Goal: Task Accomplishment & Management: Complete application form

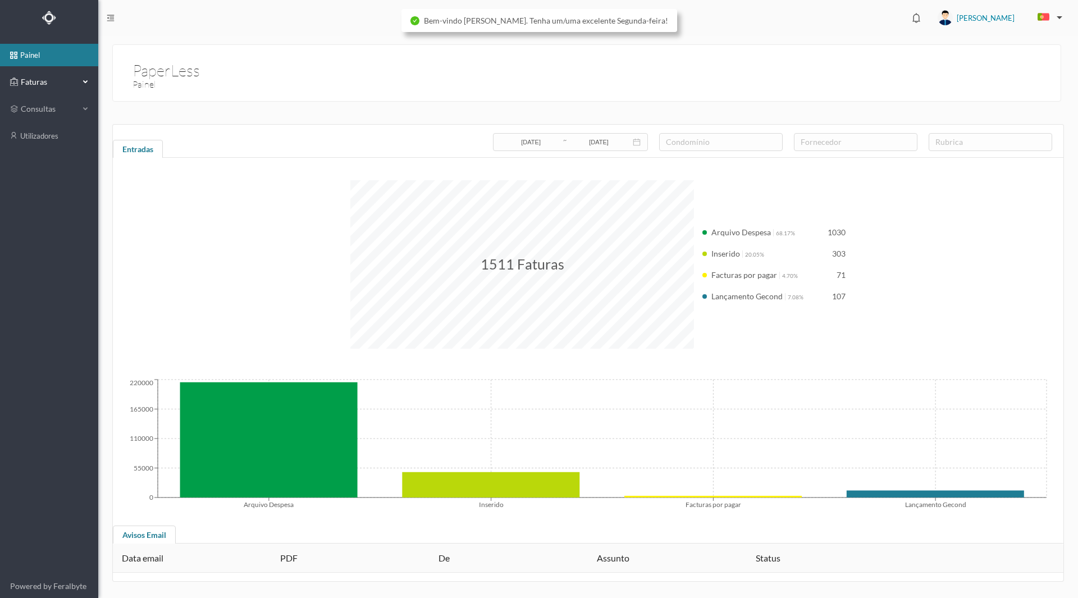
click at [43, 81] on span "Faturas" at bounding box center [49, 81] width 62 height 11
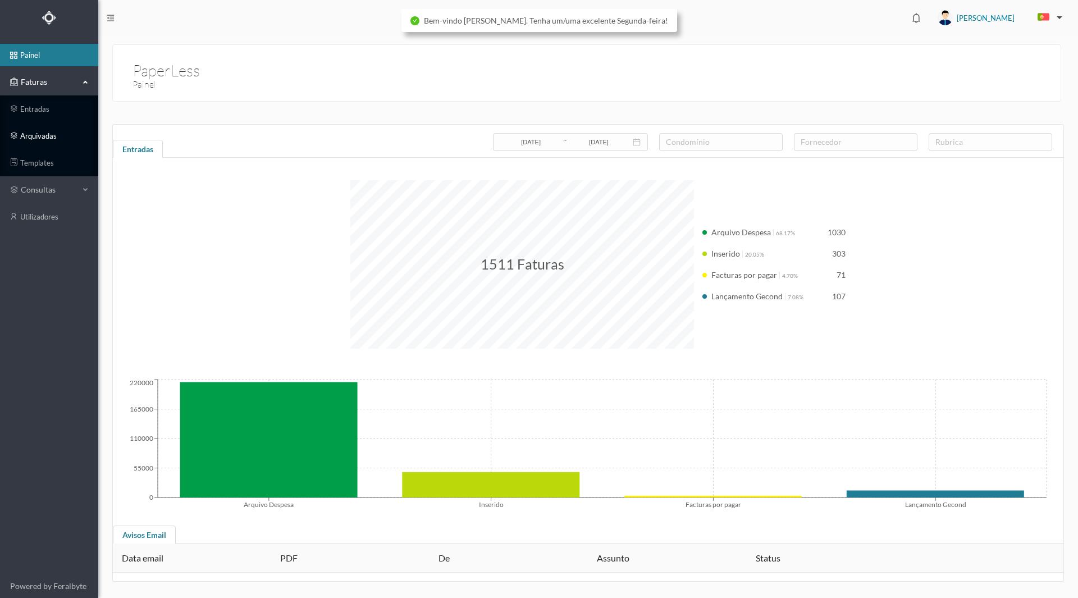
click at [48, 137] on link "arquivadas" at bounding box center [49, 136] width 98 height 22
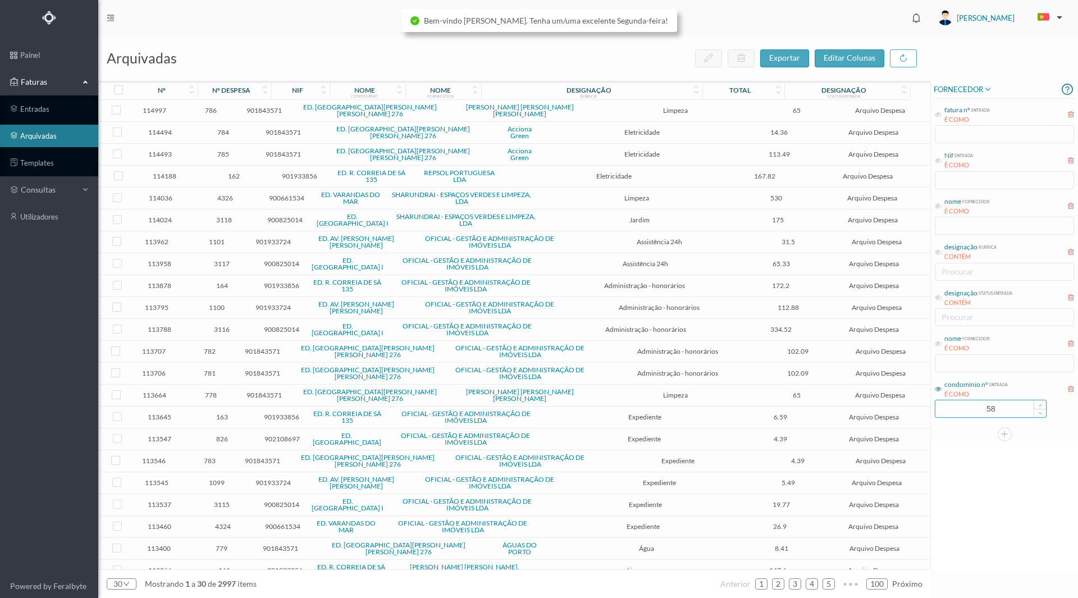
drag, startPoint x: 966, startPoint y: 406, endPoint x: 1028, endPoint y: 407, distance: 61.7
click at [1028, 407] on input "58" at bounding box center [990, 408] width 111 height 17
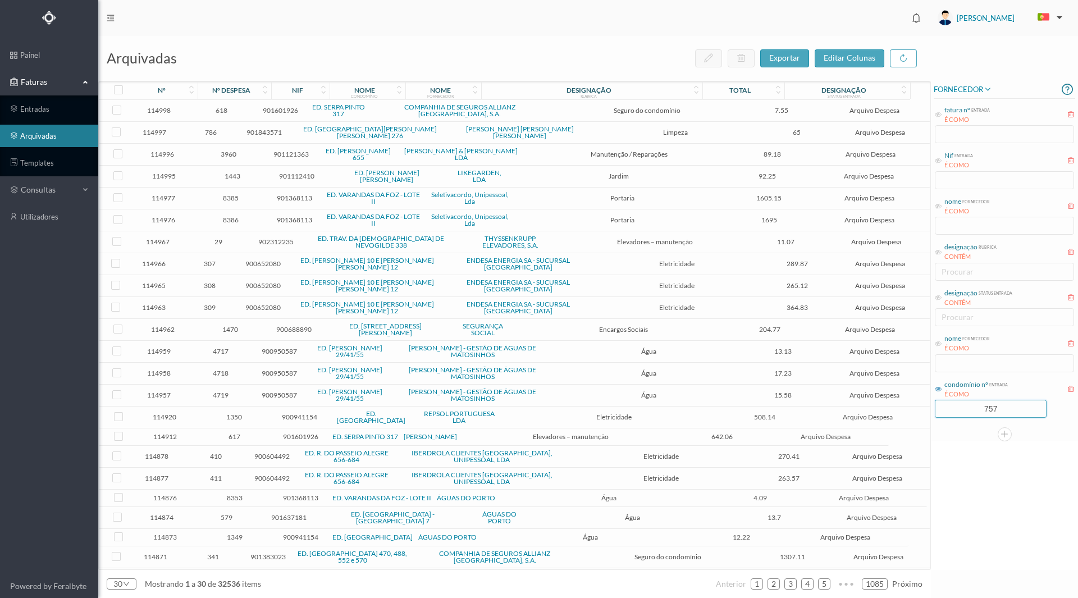
type input "757"
click at [1018, 492] on div "FORNECEDOR fatura nº entrada É COMO Nif entrada É COMO nome fornecedor É COMO d…" at bounding box center [1004, 325] width 147 height 489
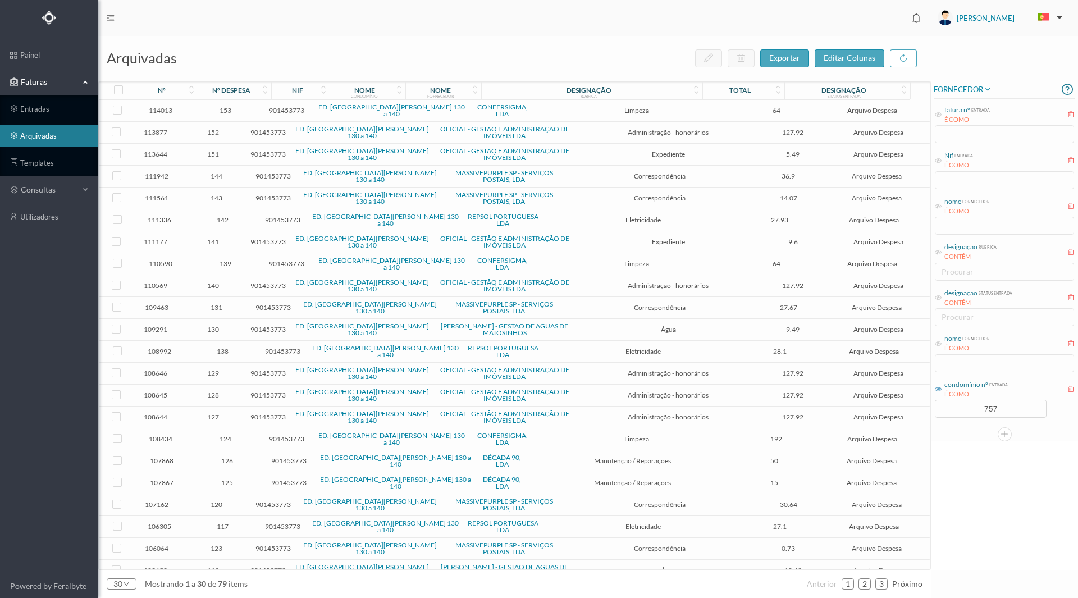
click at [171, 456] on span "107868" at bounding box center [162, 460] width 56 height 8
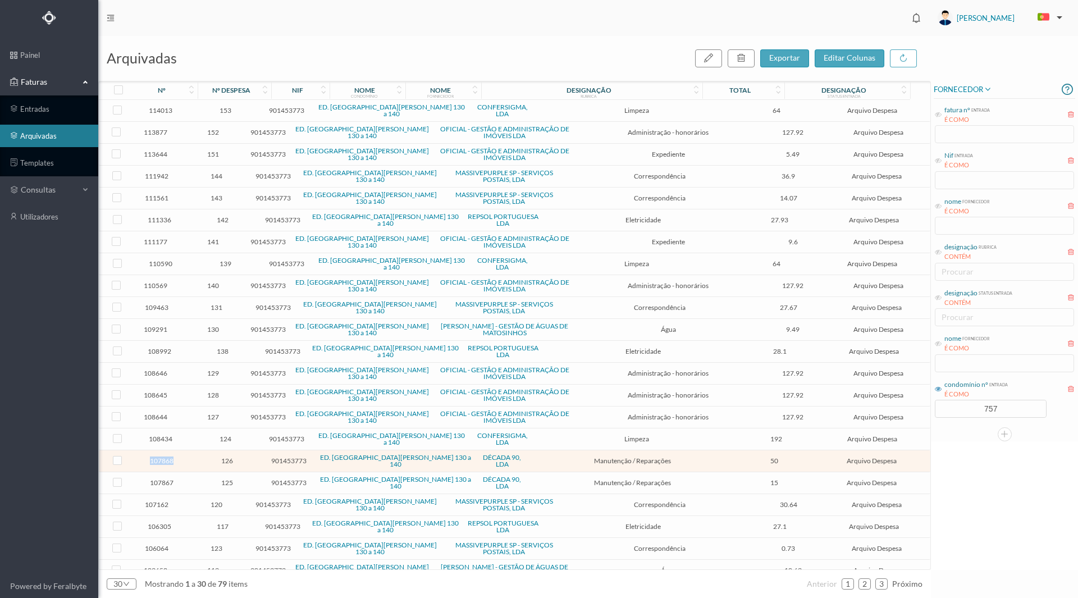
click at [171, 456] on span "107868" at bounding box center [162, 460] width 56 height 8
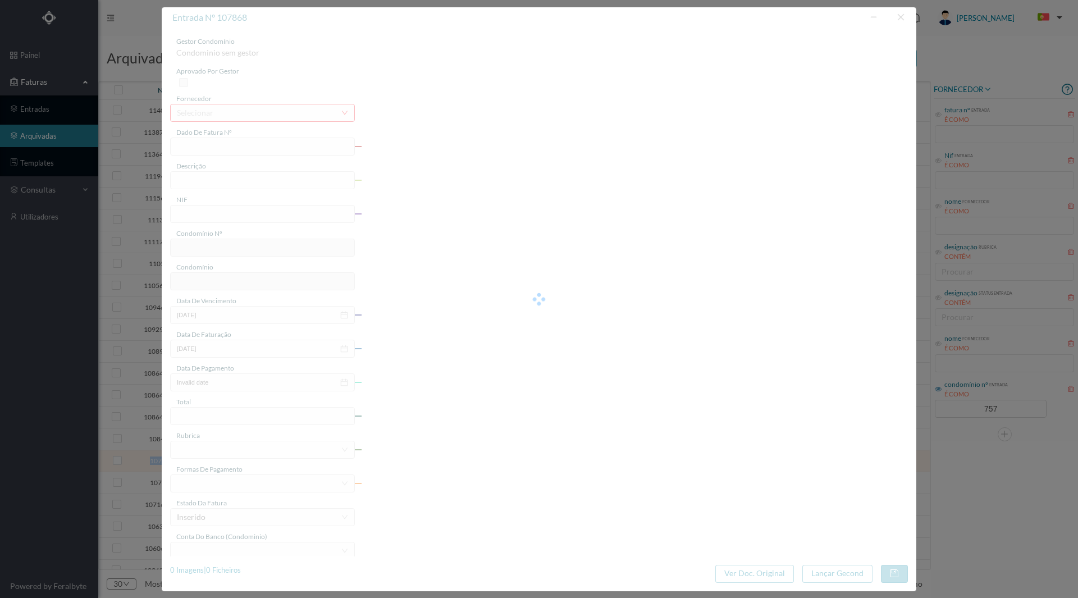
type input "FT 2025A1/932"
type input "Verificação infiltração loja 130"
type input "901453773"
type input "[DATE]"
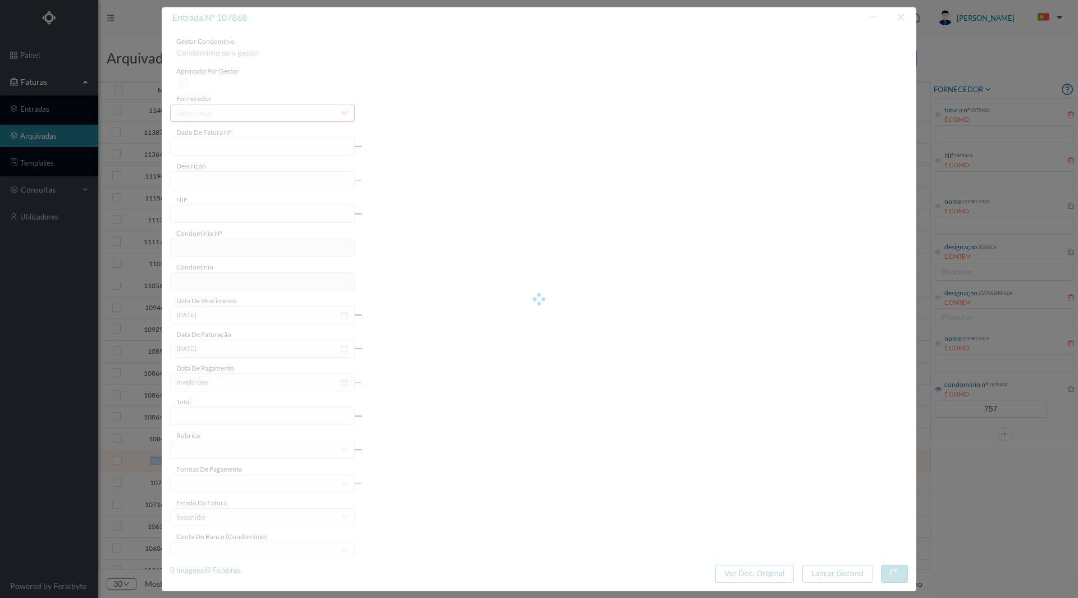
type input "[DATE]"
type input "50.00"
type input "757"
type input "ED. [GEOGRAPHIC_DATA][PERSON_NAME] 130 a 140"
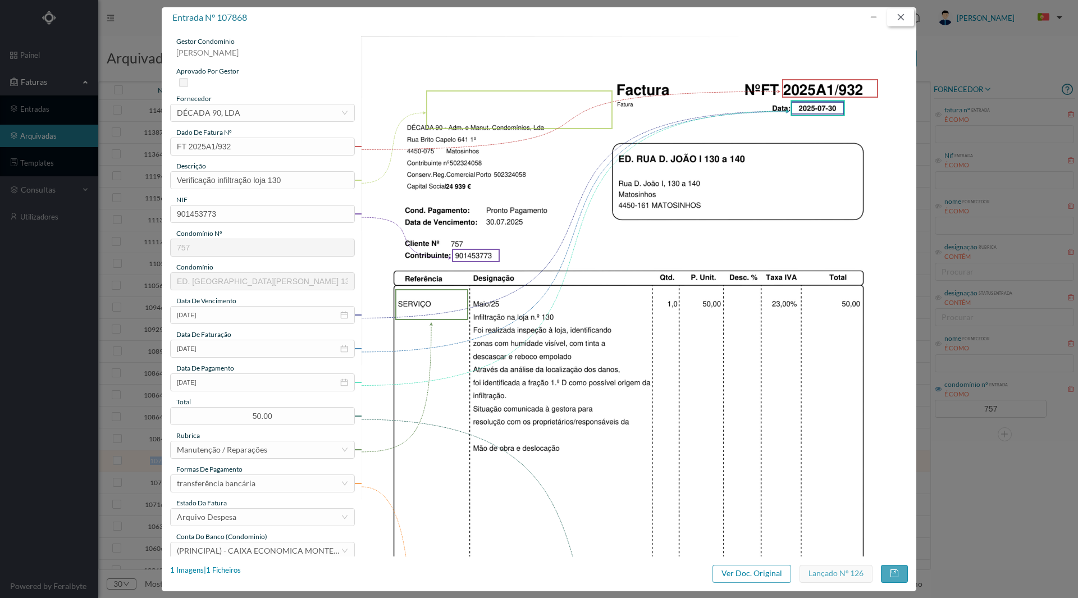
click at [896, 17] on button "button" at bounding box center [900, 17] width 27 height 18
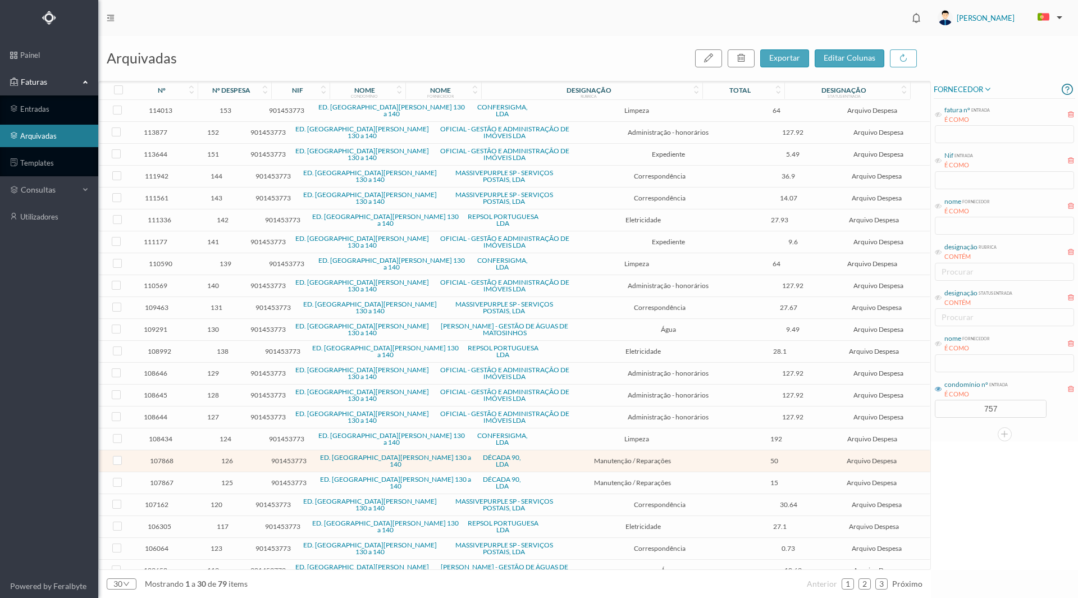
click at [167, 478] on span "107867" at bounding box center [162, 482] width 56 height 8
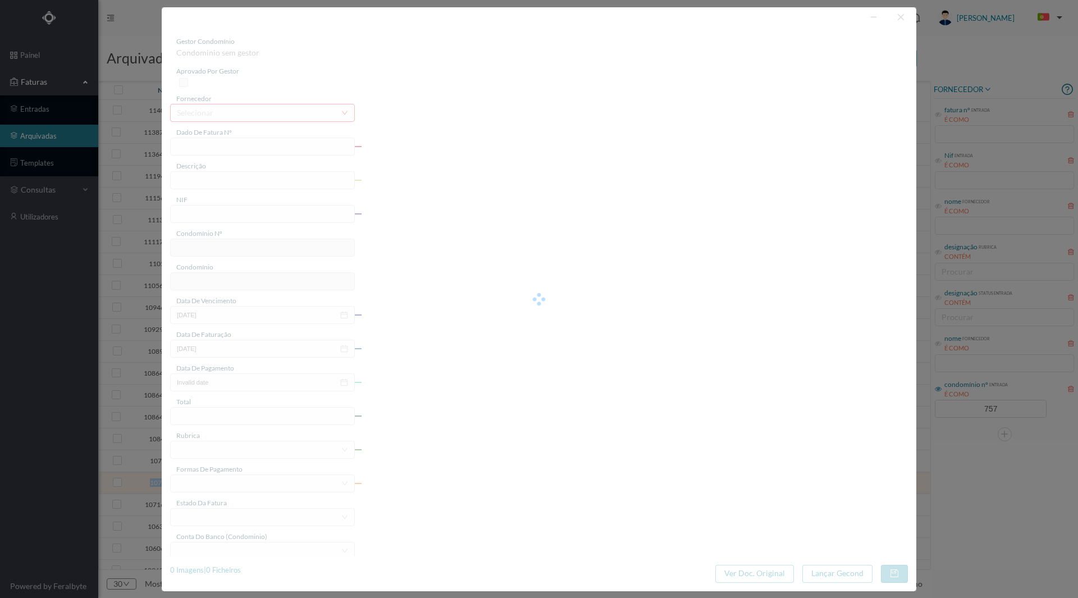
type input "FT 2025A1/931"
type input "Revisão mensal"
type input "901453773"
type input "[DATE]"
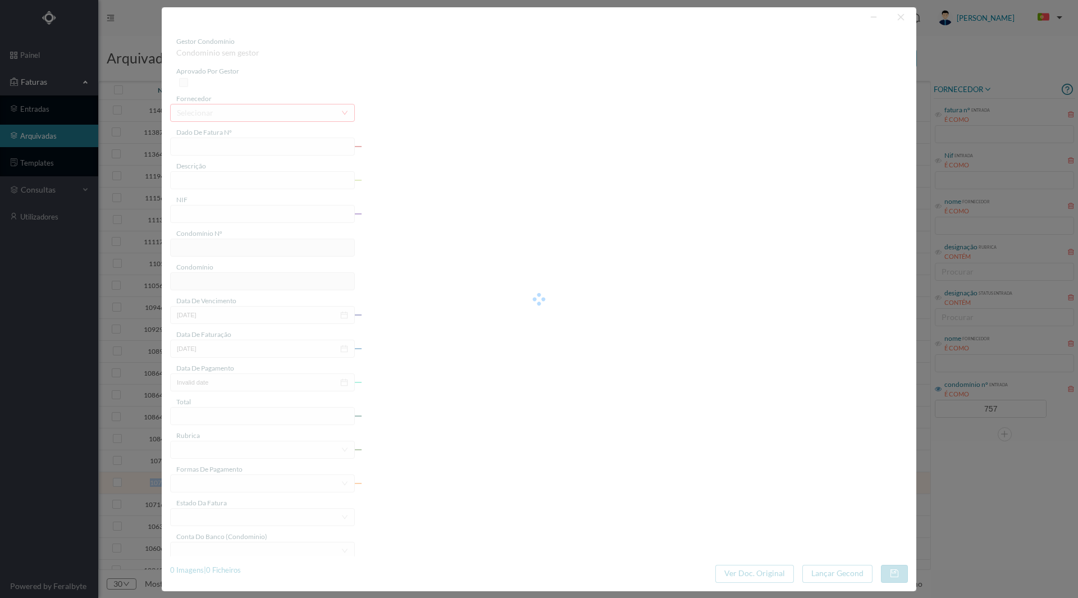
type input "[DATE]"
type input "15.00"
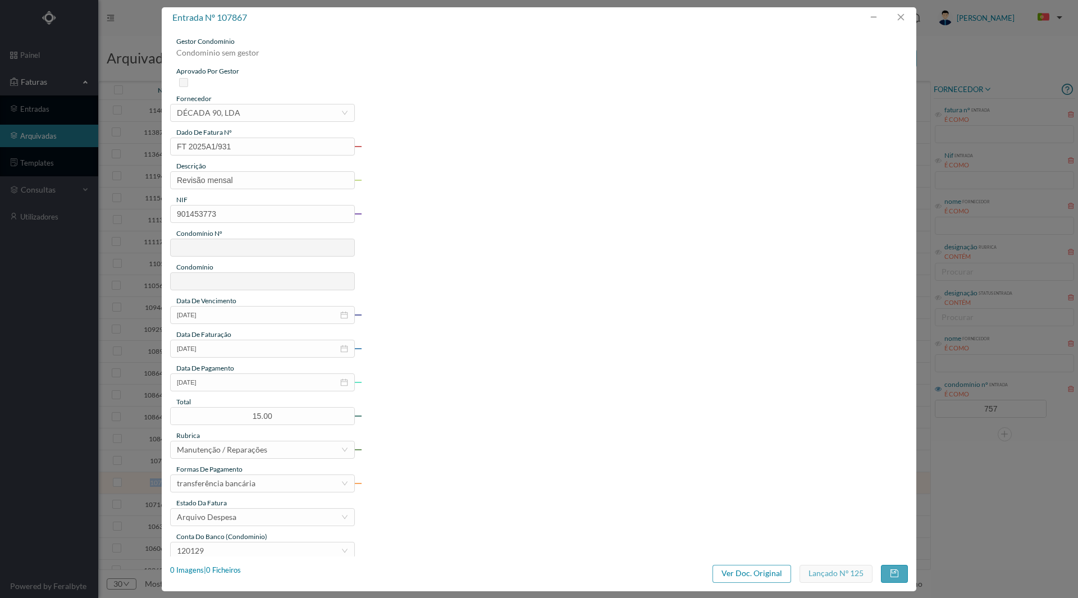
type input "757"
type input "ED. [GEOGRAPHIC_DATA][PERSON_NAME] 130 a 140"
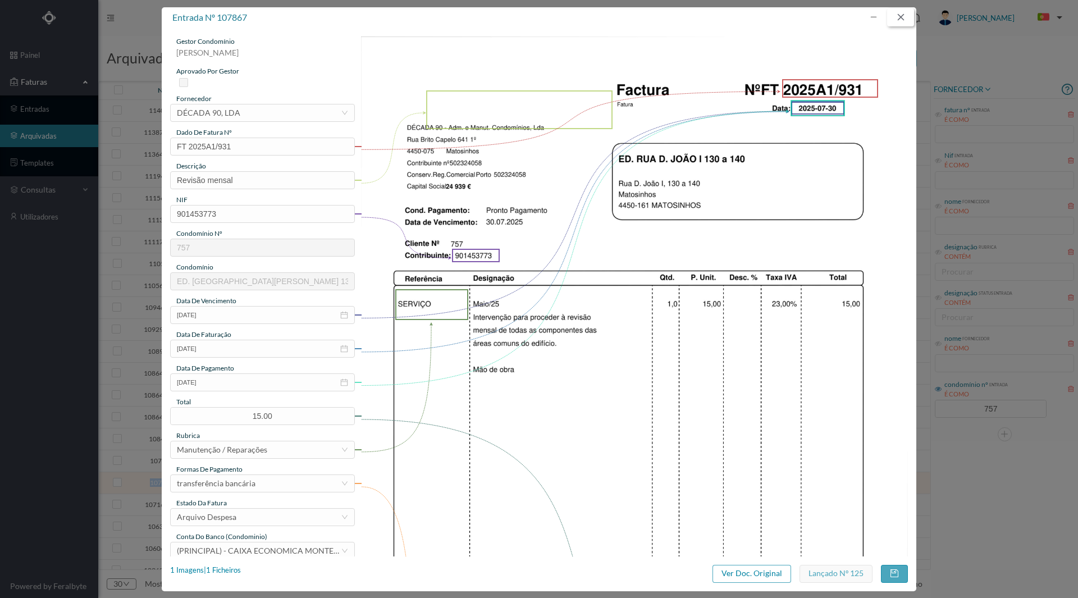
click at [900, 16] on button "button" at bounding box center [900, 17] width 27 height 18
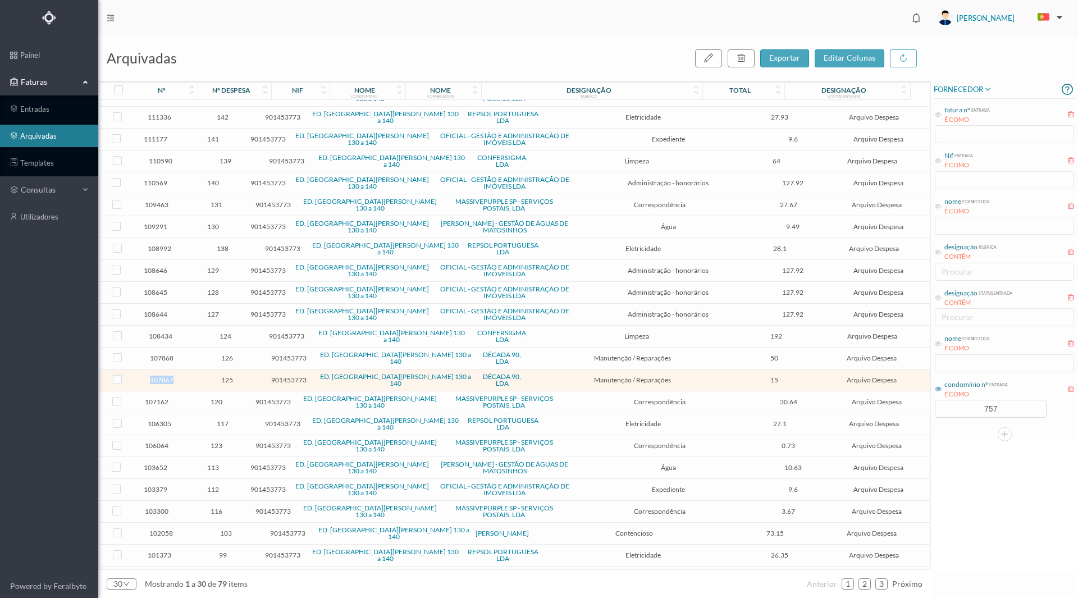
scroll to position [156, 0]
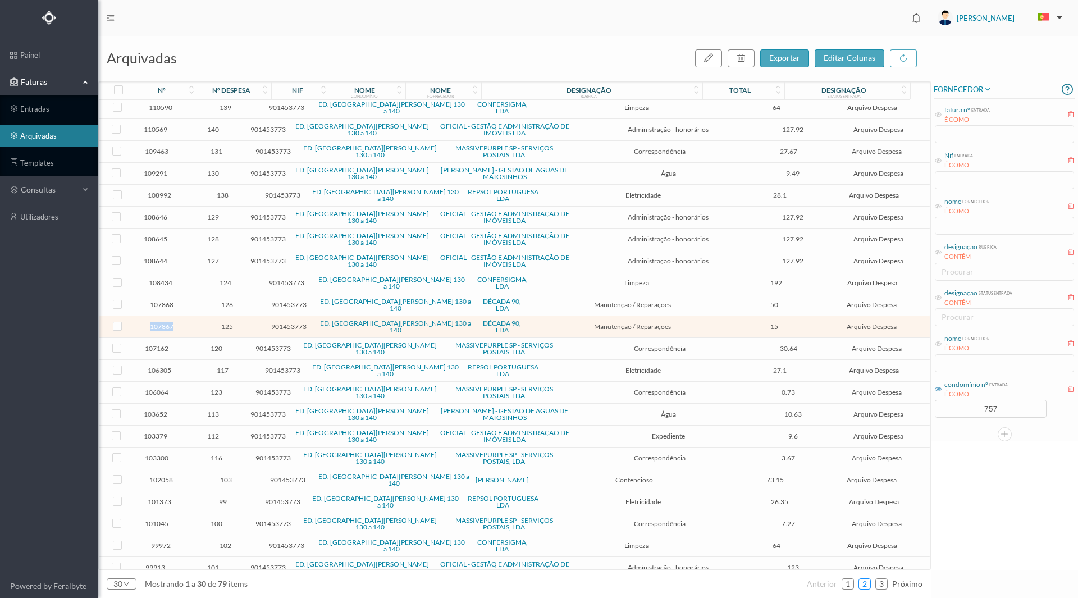
click at [867, 584] on link "2" at bounding box center [864, 583] width 11 height 17
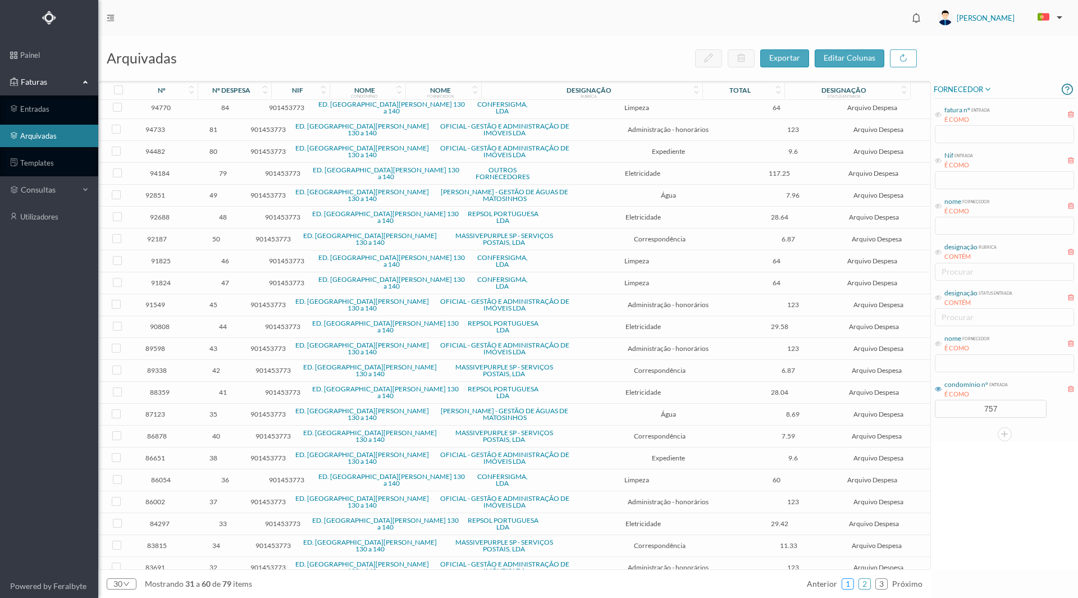
click at [847, 586] on link "1" at bounding box center [847, 583] width 11 height 17
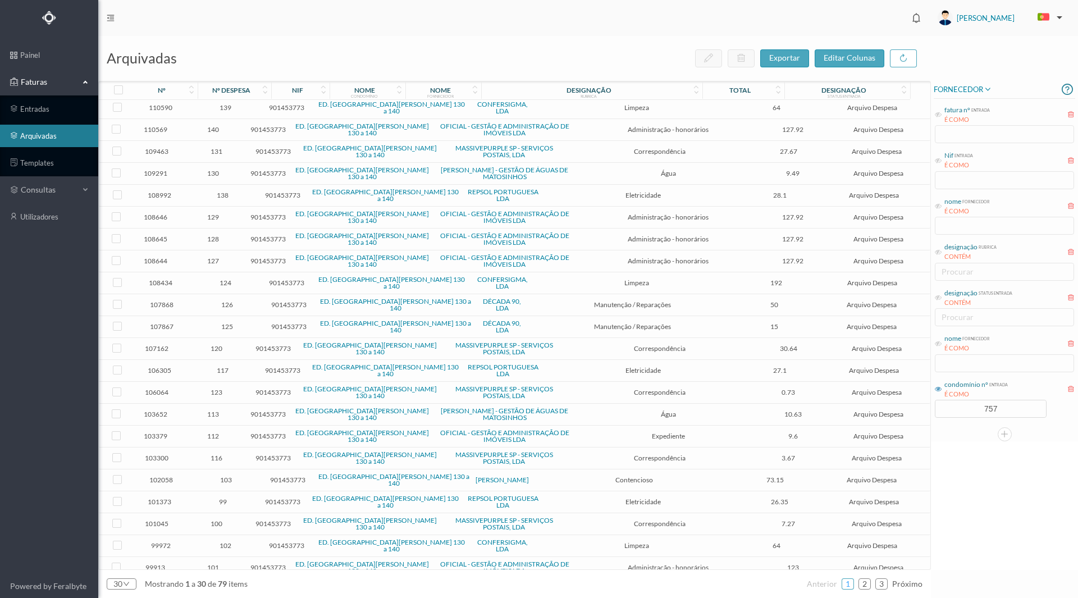
scroll to position [100, 0]
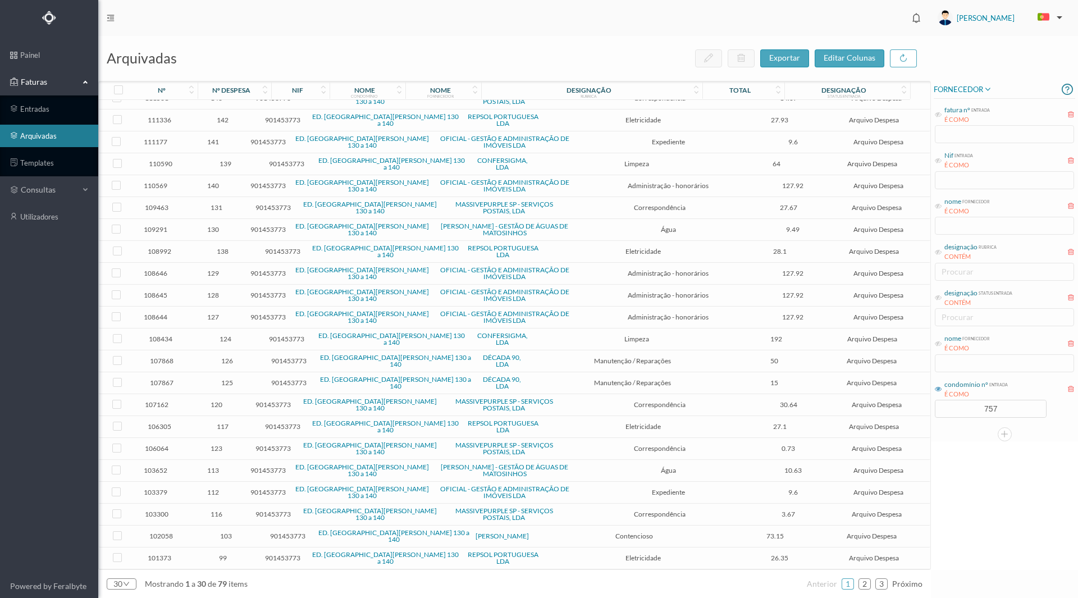
click at [172, 378] on span "107867" at bounding box center [162, 382] width 56 height 8
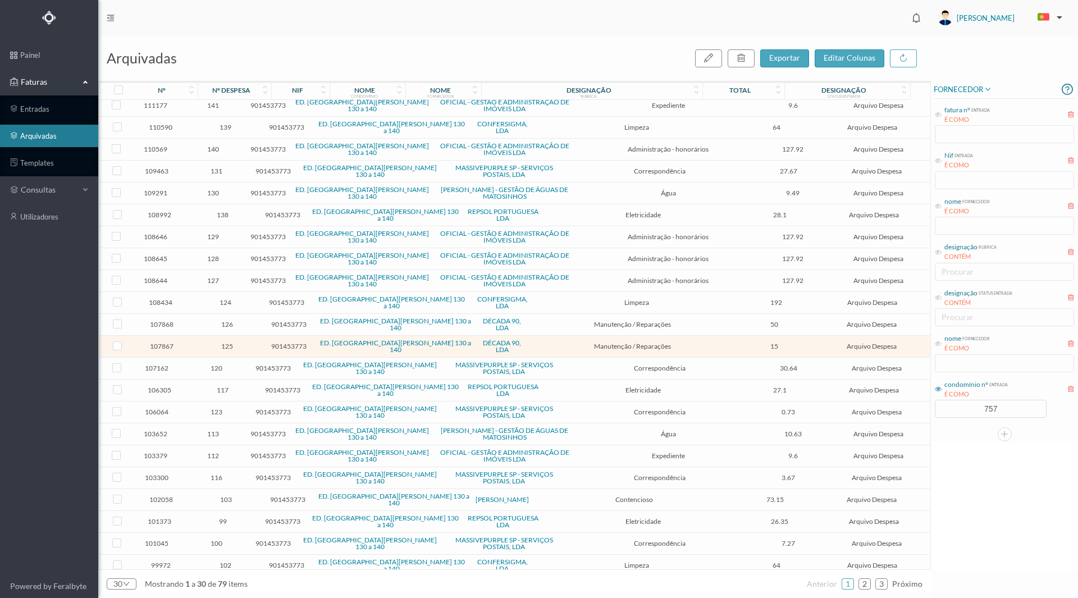
scroll to position [156, 0]
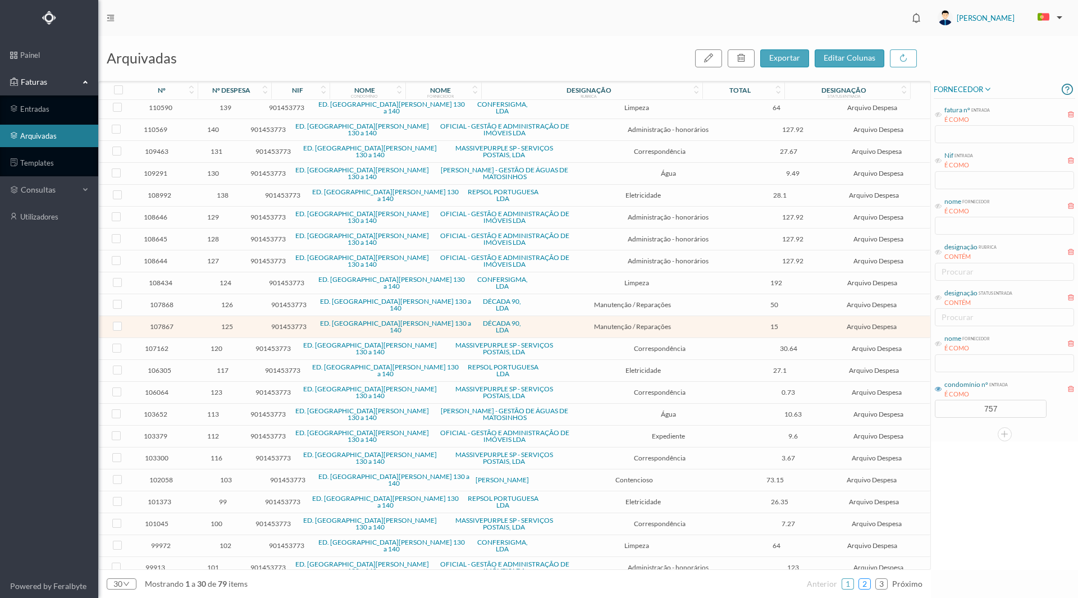
click at [865, 581] on link "2" at bounding box center [864, 583] width 11 height 17
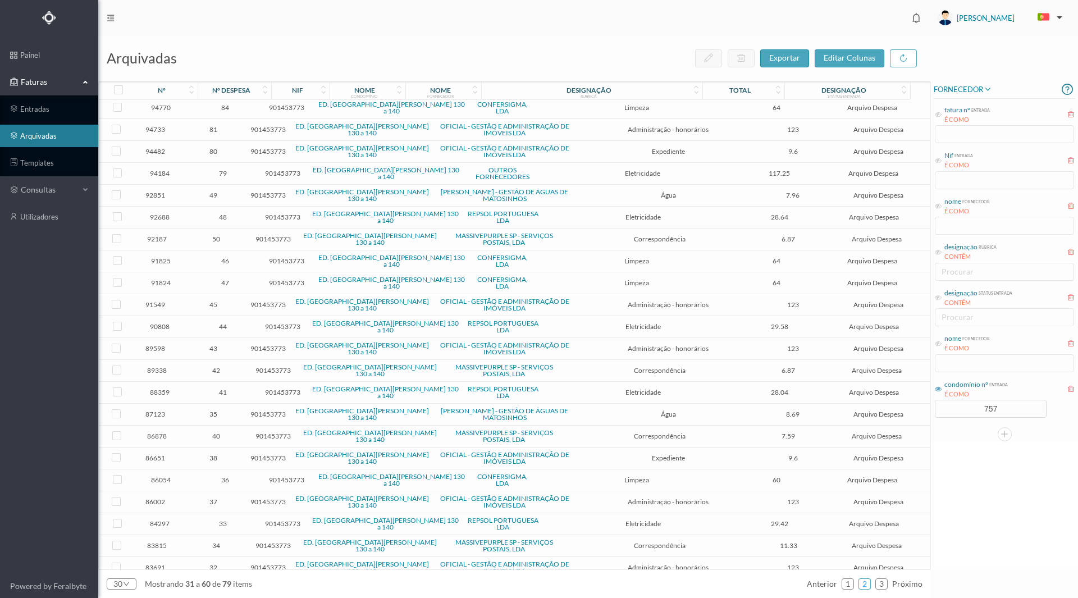
scroll to position [0, 0]
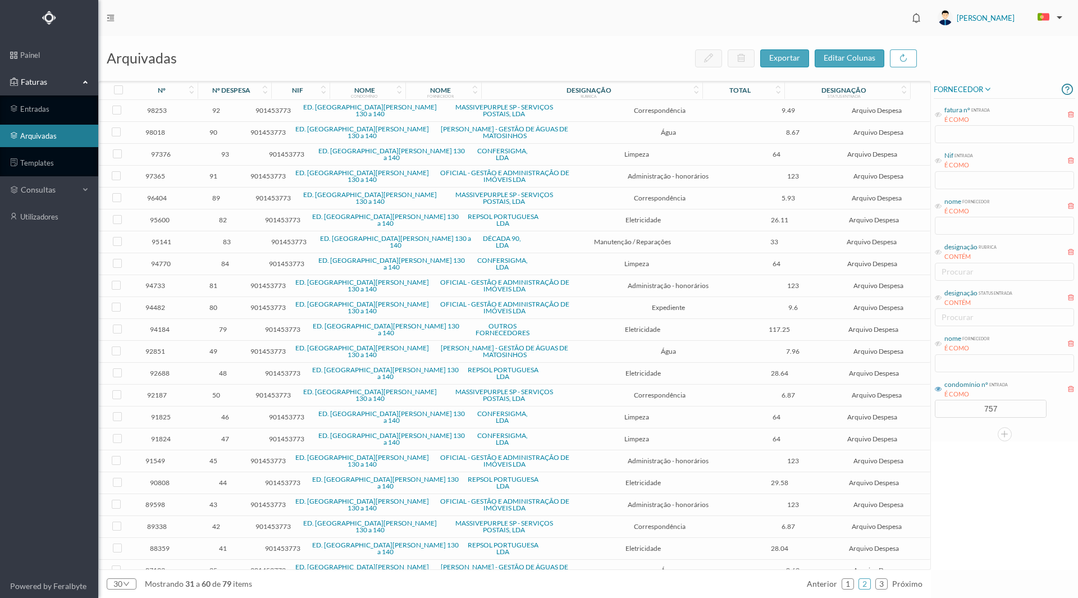
click at [166, 237] on span "95141" at bounding box center [162, 241] width 56 height 8
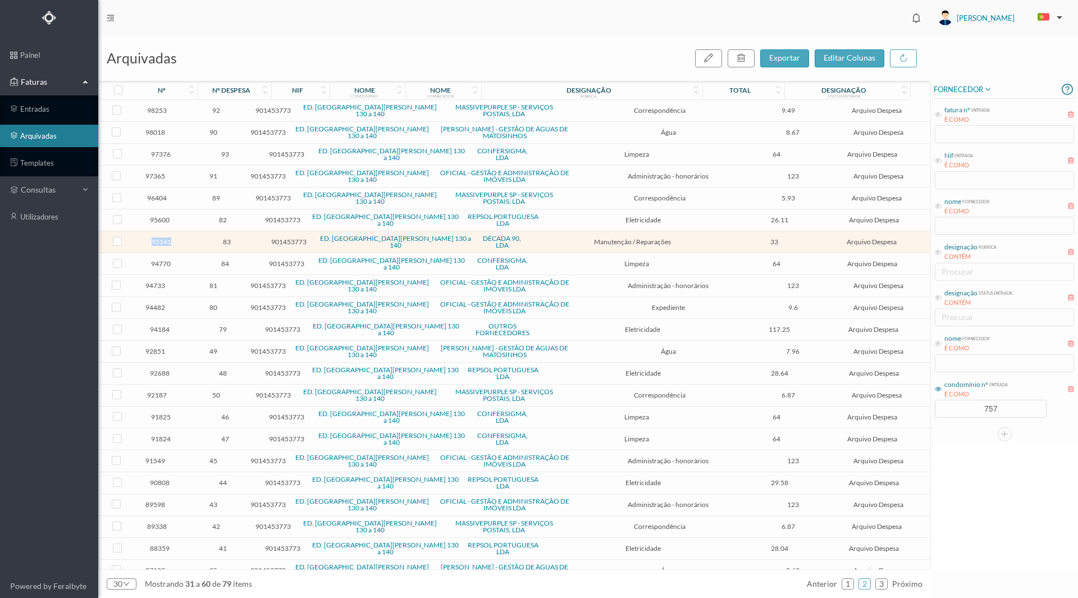
click at [166, 237] on span "95141" at bounding box center [162, 241] width 56 height 8
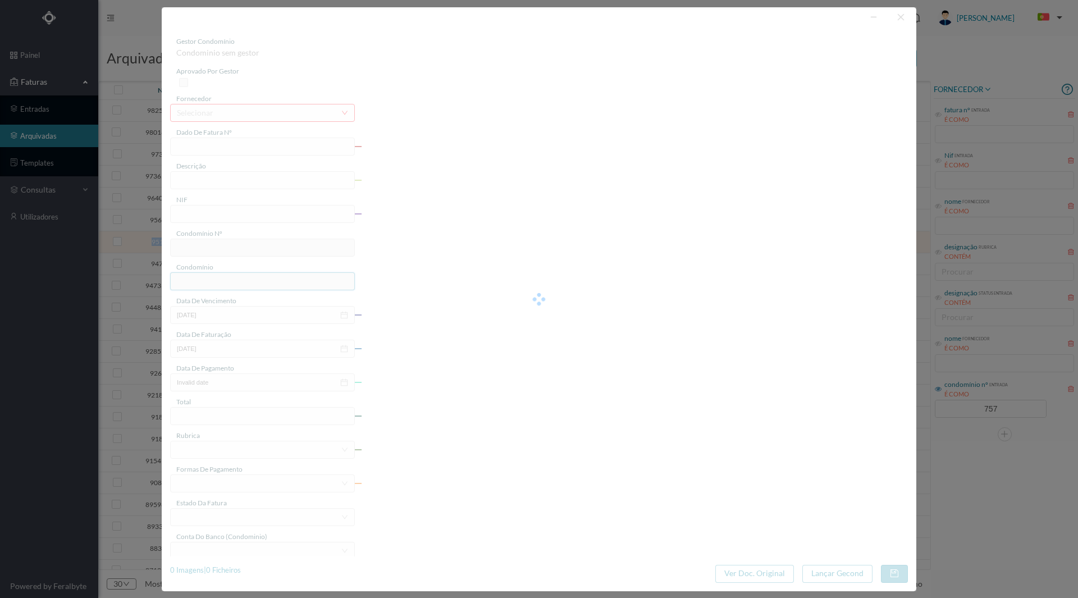
type input "FT 2025A1/226"
type input "Correcção avaria na iluminação"
type input "901453773"
type input "[DATE]"
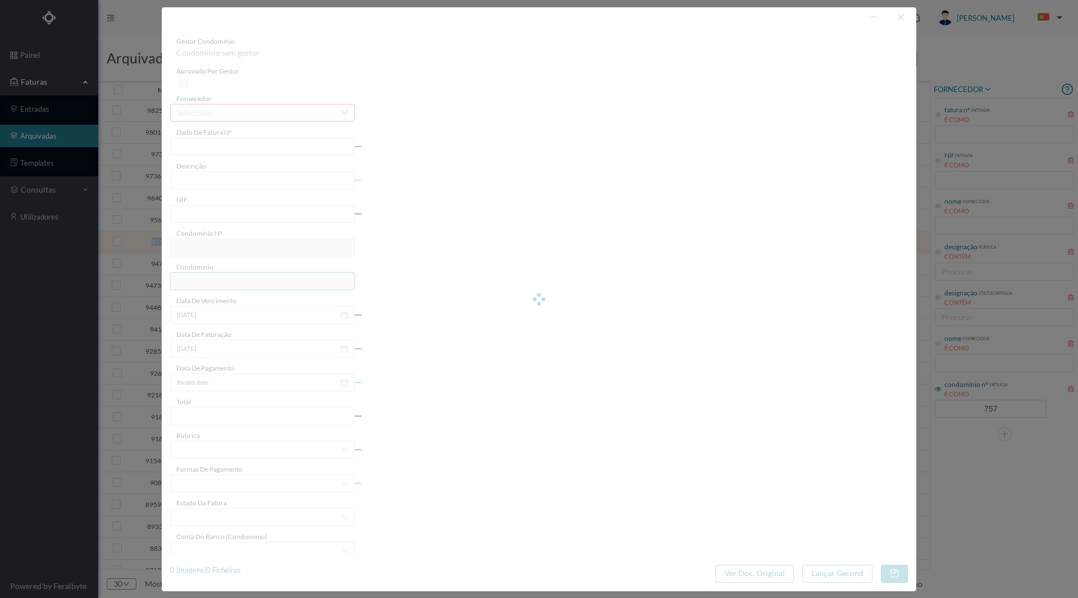
type input "[DATE]"
type input "33.00"
type input "757"
type input "ED. [GEOGRAPHIC_DATA][PERSON_NAME] 130 a 140"
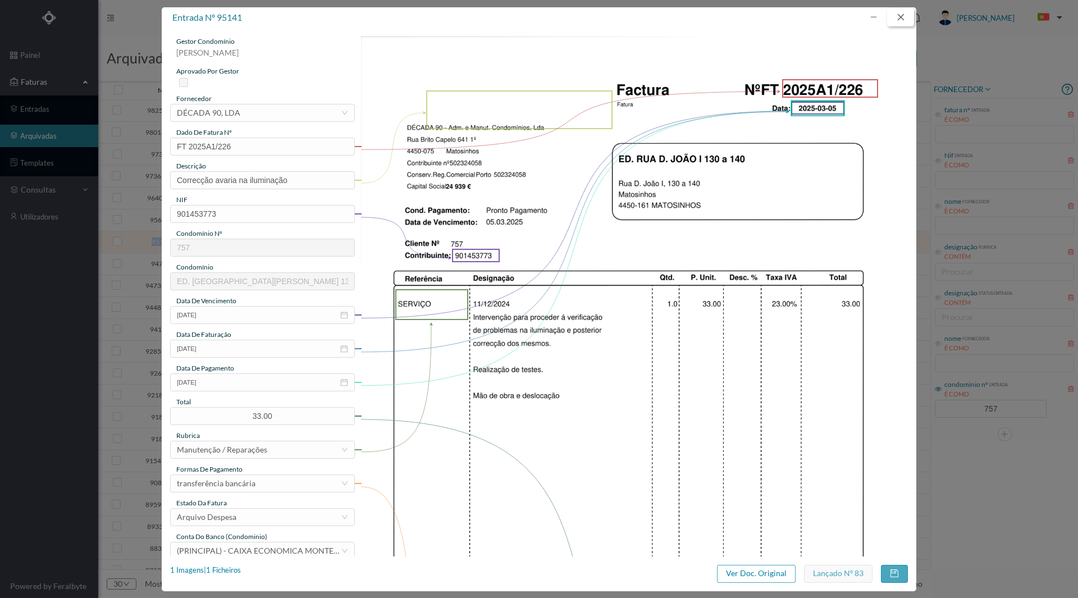
click at [904, 16] on button "button" at bounding box center [900, 17] width 27 height 18
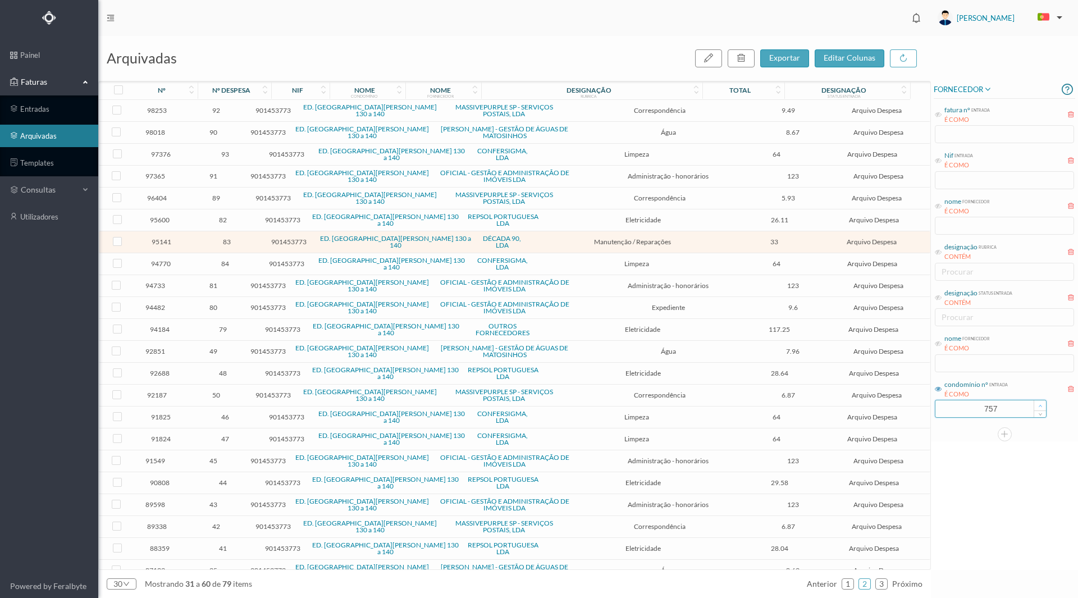
drag, startPoint x: 970, startPoint y: 414, endPoint x: 1034, endPoint y: 405, distance: 65.2
click at [1034, 405] on div "757" at bounding box center [990, 409] width 112 height 18
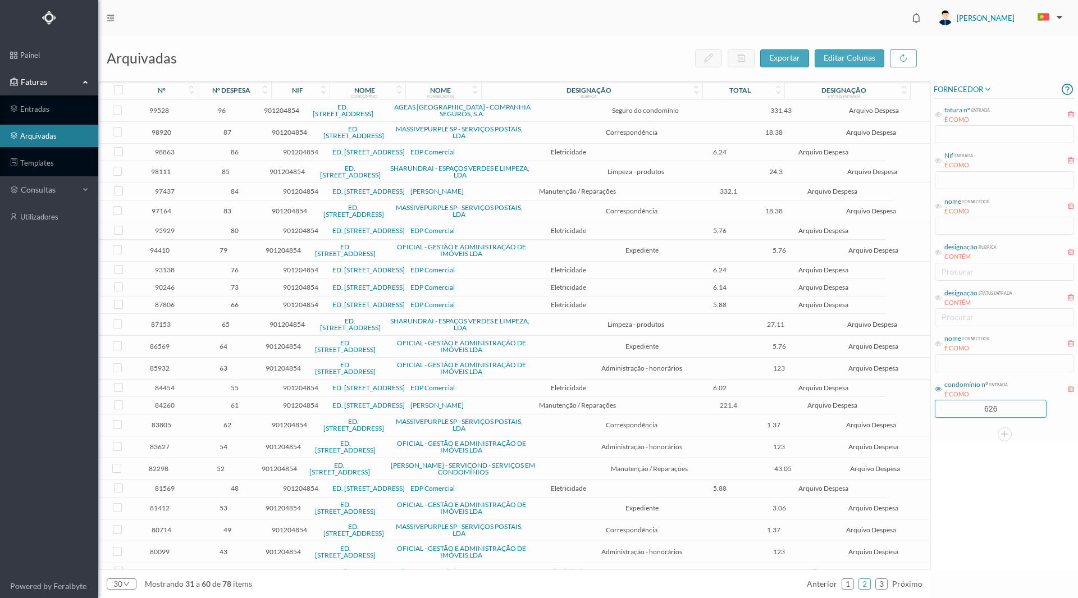
type input "626"
click at [974, 498] on div "FORNECEDOR fatura nº entrada É COMO Nif entrada É COMO nome fornecedor É COMO d…" at bounding box center [1004, 325] width 147 height 489
click at [172, 193] on span "97437" at bounding box center [165, 191] width 60 height 8
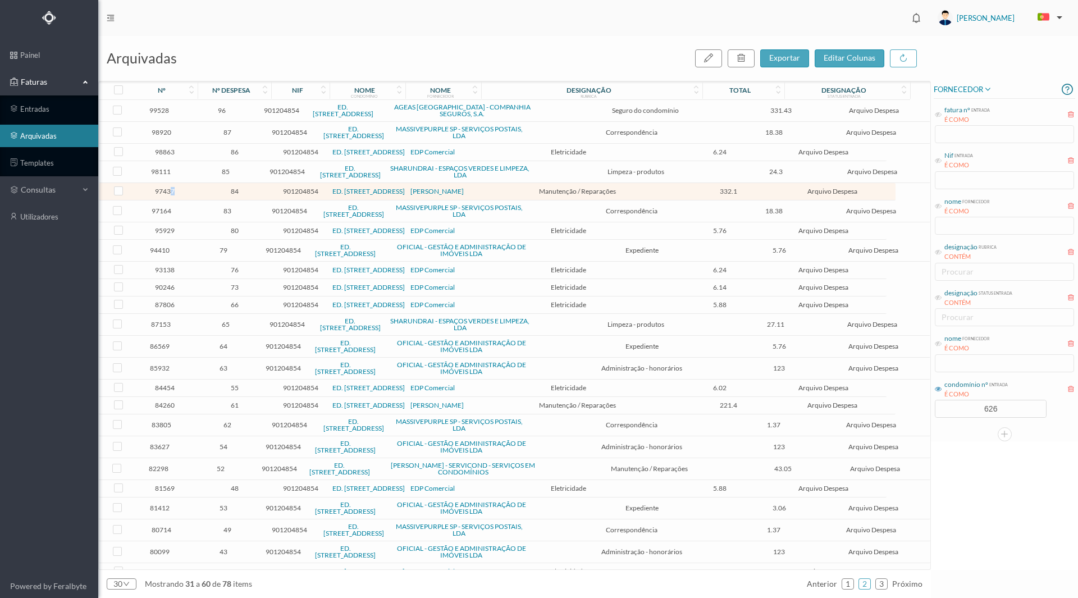
click at [172, 193] on span "97437" at bounding box center [165, 191] width 60 height 8
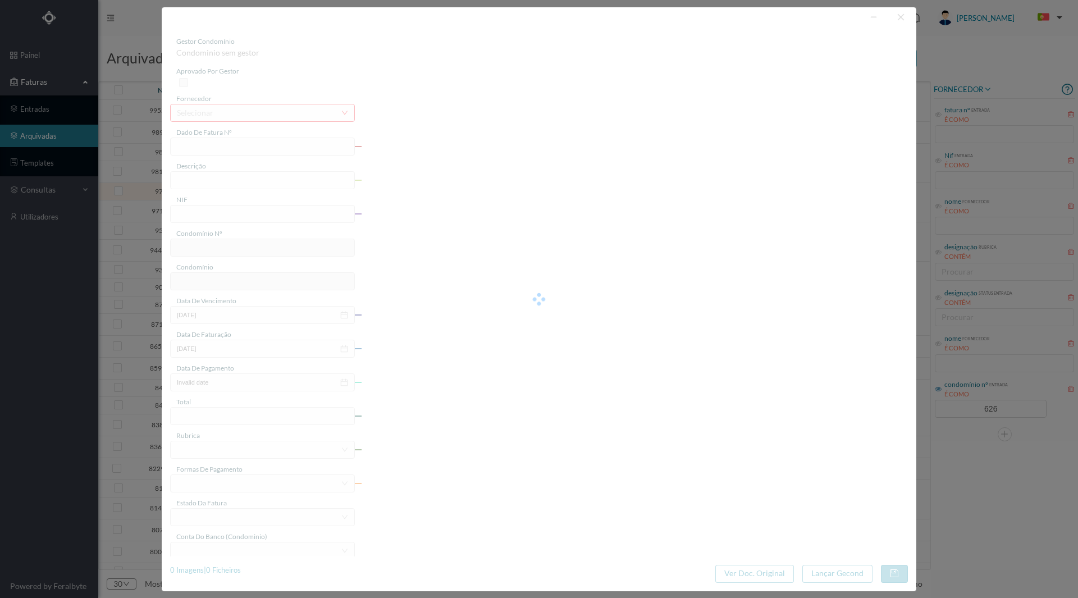
type input "FT PAULOALVES2023/418"
type input "manutenção em telhado"
type input "901204854"
type input "[DATE]"
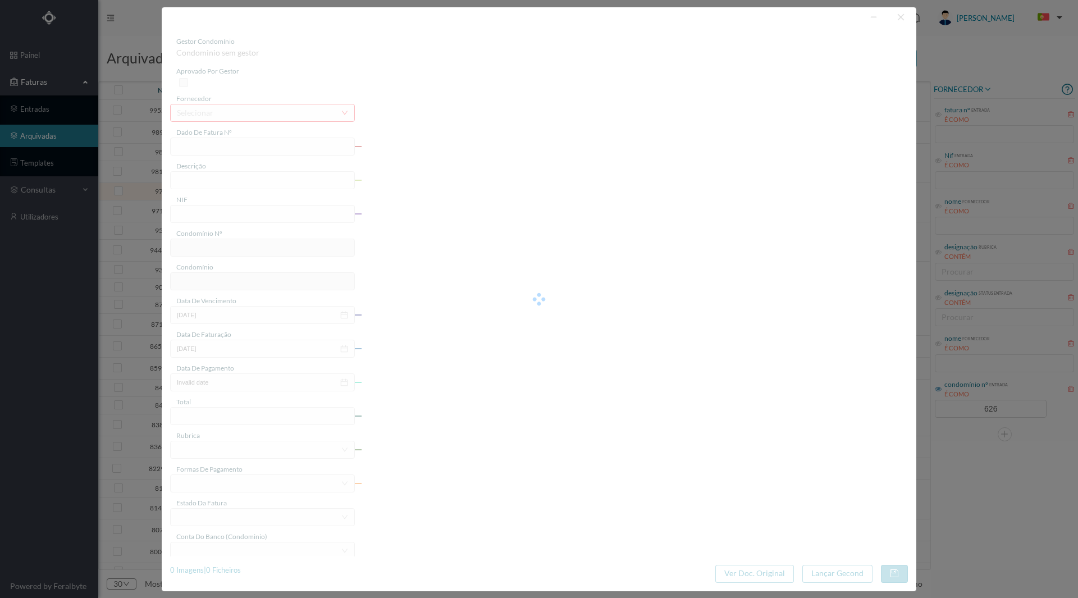
type input "[DATE]"
type input "332.10"
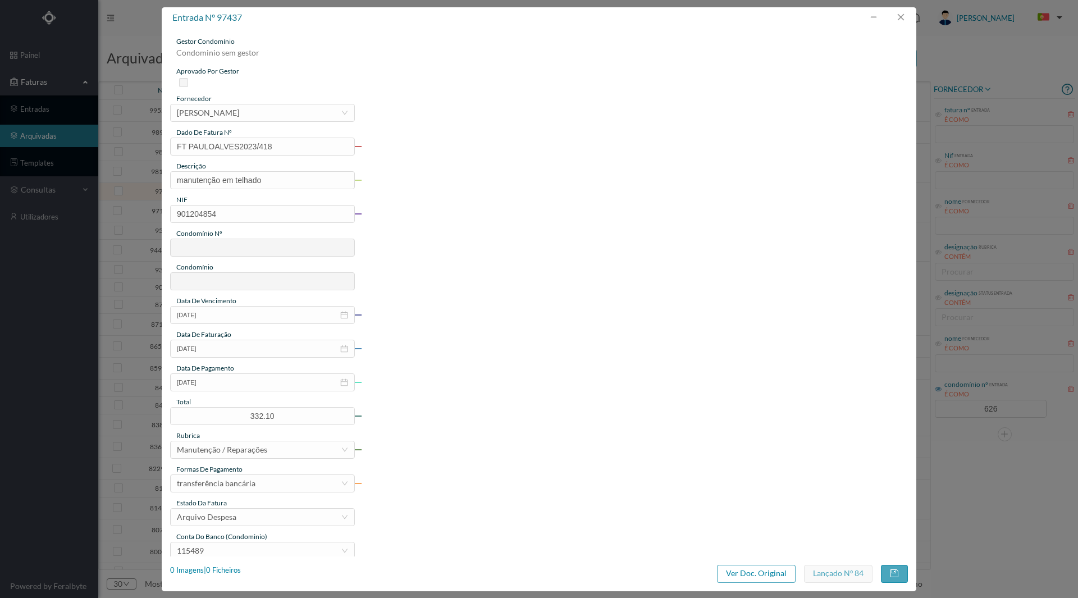
type input "626"
type input "ED. [STREET_ADDRESS]"
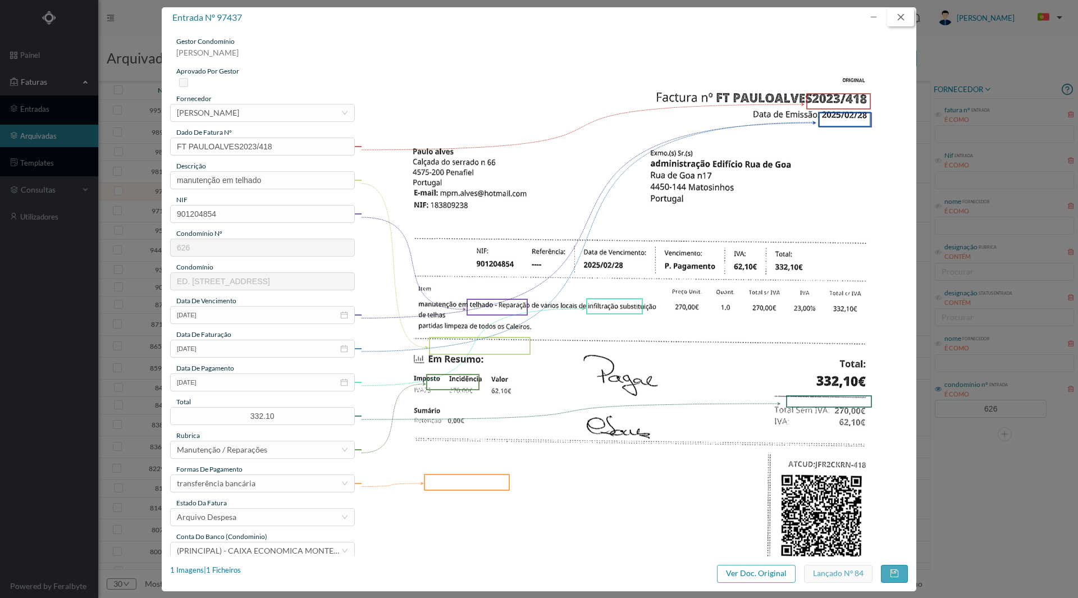
click at [897, 19] on button "button" at bounding box center [900, 17] width 27 height 18
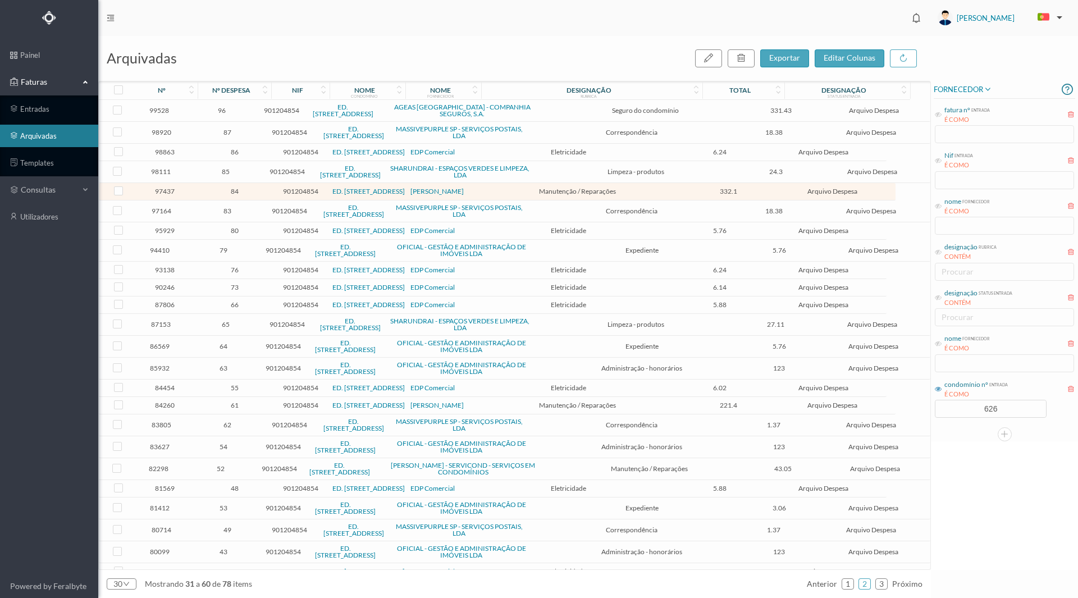
click at [159, 405] on span "84260" at bounding box center [165, 405] width 60 height 8
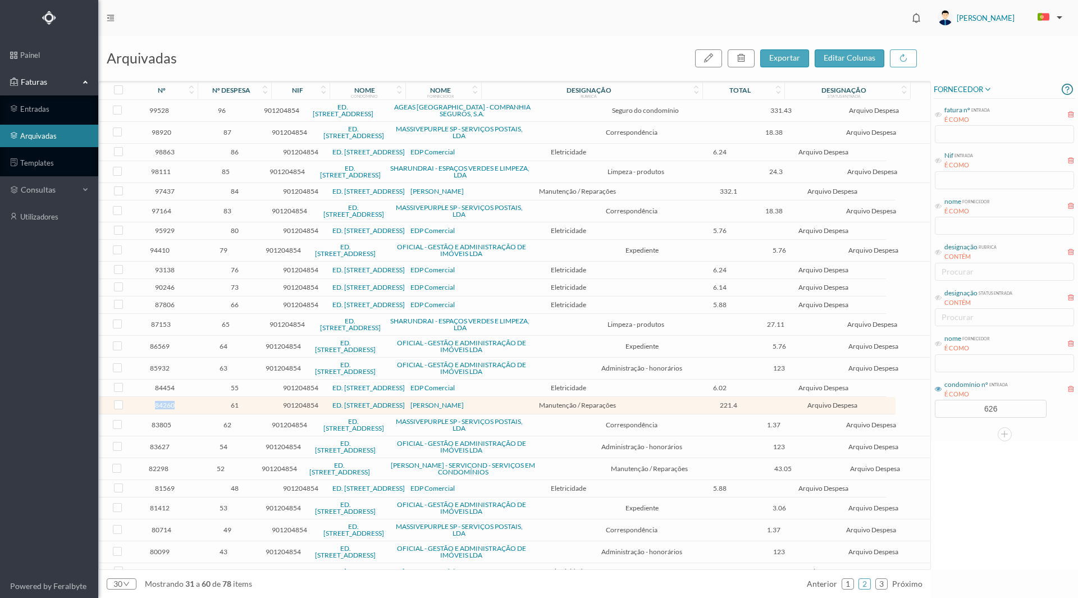
click at [159, 405] on span "84260" at bounding box center [165, 405] width 60 height 8
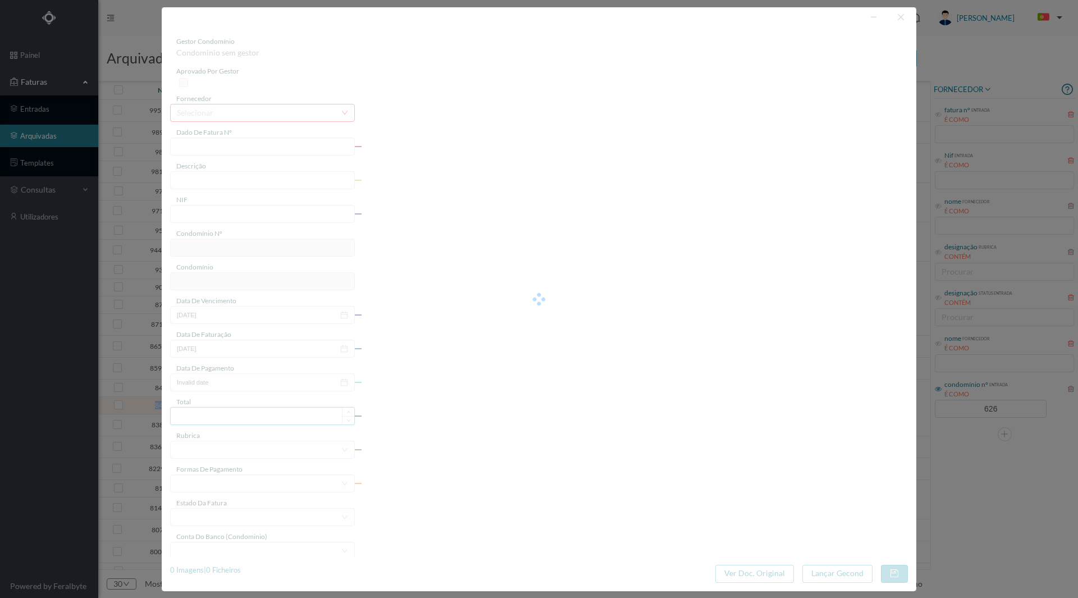
type input "FT PAULOALVES2023/312"
type input "Verificar infiltração em habitação; [PERSON_NAME] e entupimento da caleira"
type input "901204854"
type input "[DATE]"
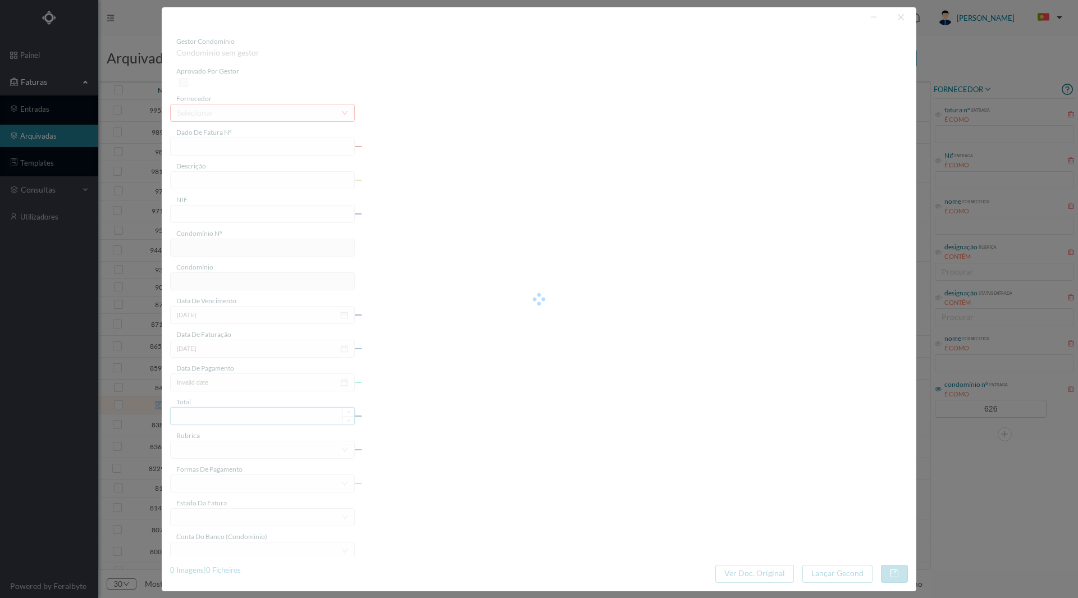
type input "[DATE]"
type input "221.40"
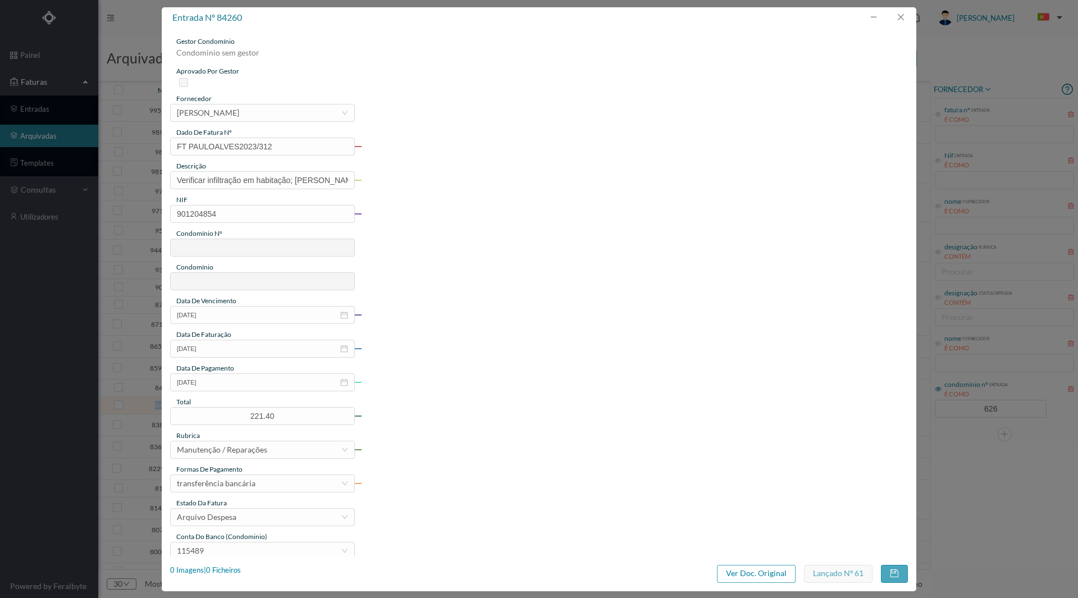
type input "626"
type input "ED. [STREET_ADDRESS]"
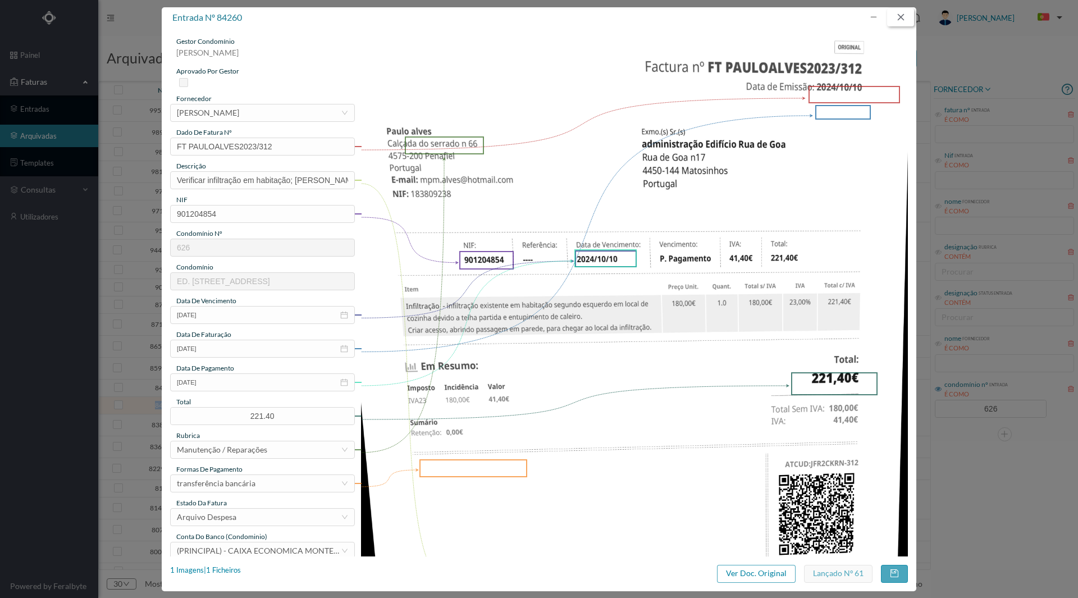
click at [902, 20] on button "button" at bounding box center [900, 17] width 27 height 18
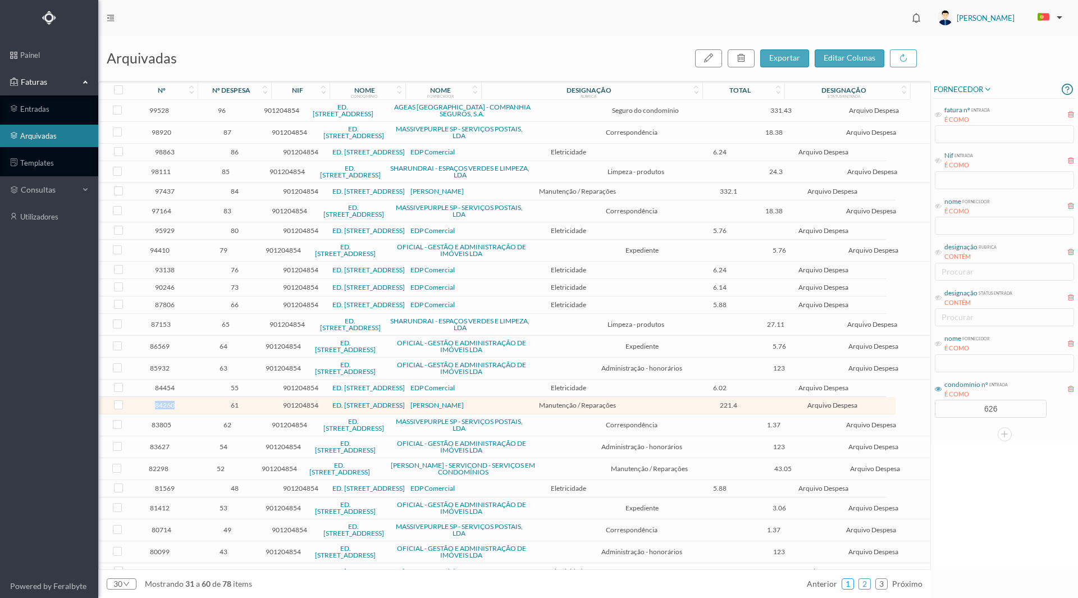
click at [844, 580] on link "1" at bounding box center [847, 583] width 11 height 17
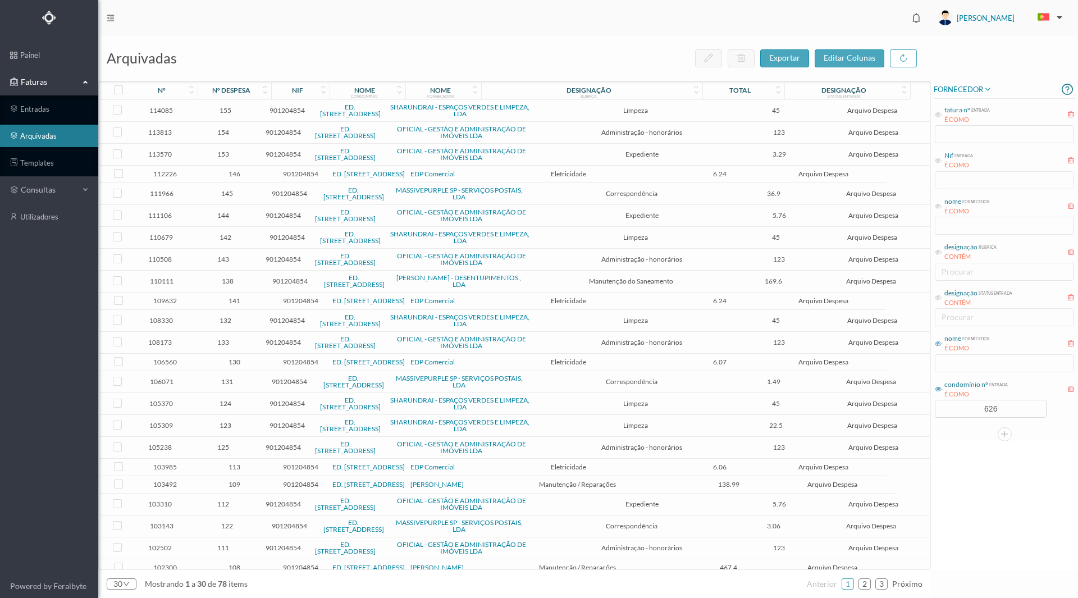
click at [938, 345] on icon at bounding box center [937, 343] width 7 height 7
click at [943, 361] on input "text" at bounding box center [1003, 363] width 139 height 18
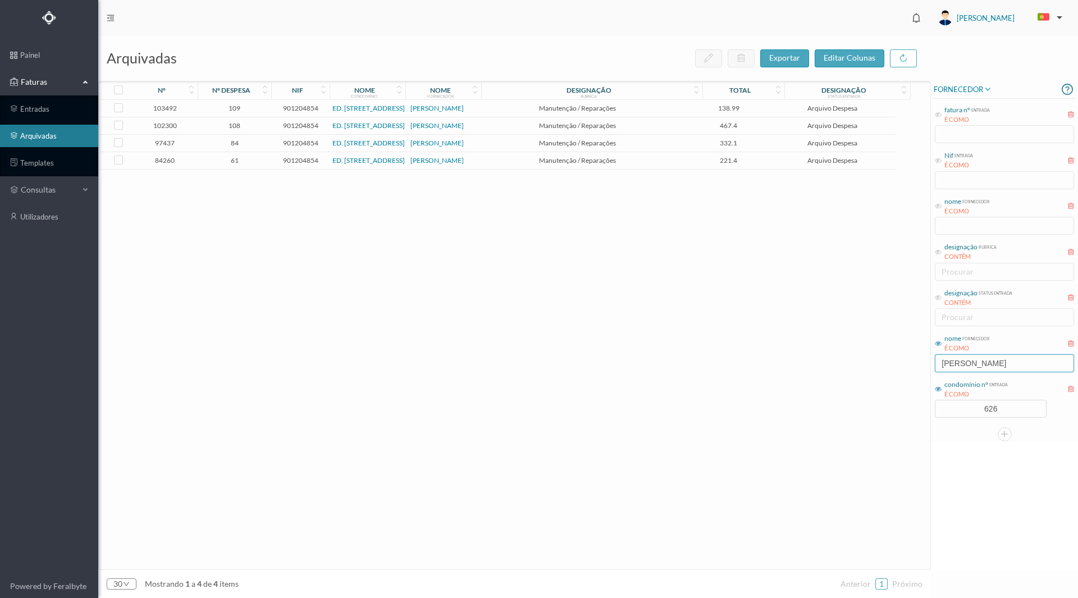
type input "[PERSON_NAME]"
drag, startPoint x: 966, startPoint y: 365, endPoint x: 894, endPoint y: 362, distance: 72.5
click at [894, 362] on div "arquivadas exportar editar colunas nº nº despesa nif nome condomínio nome forne…" at bounding box center [587, 317] width 979 height 562
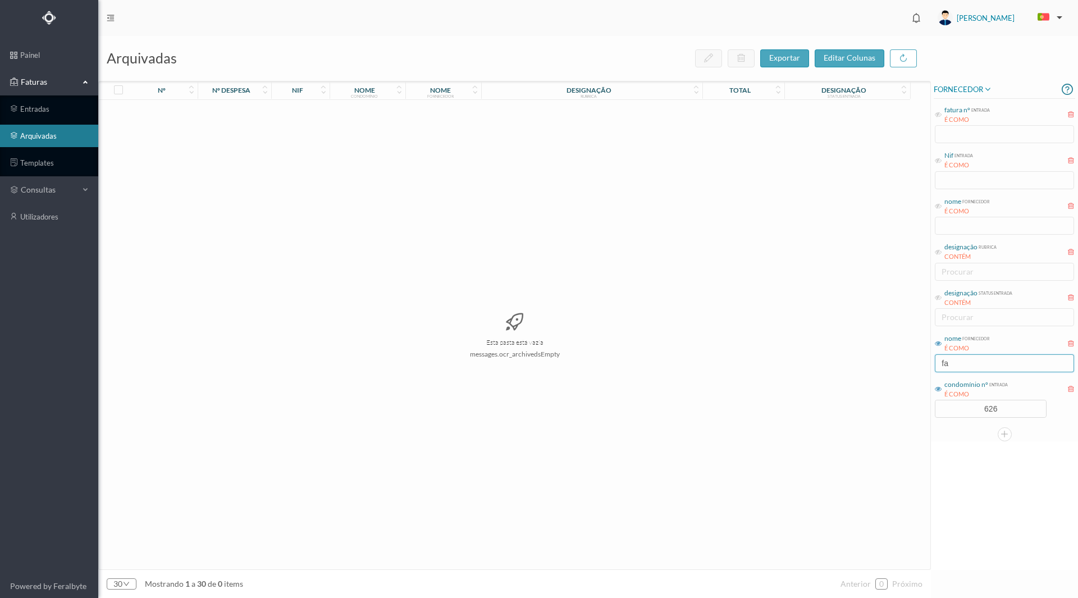
type input "f"
